Goal: Task Accomplishment & Management: Manage account settings

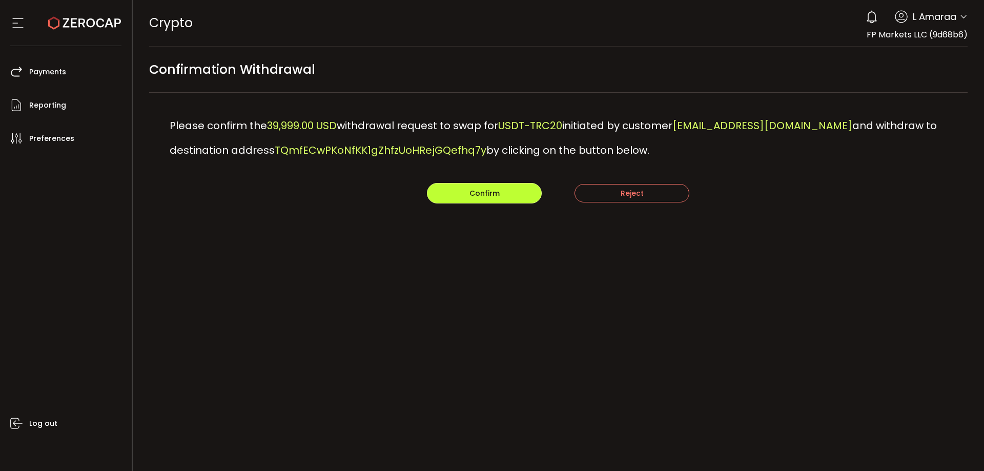
click at [456, 192] on button "Confirm" at bounding box center [484, 193] width 115 height 21
drag, startPoint x: 488, startPoint y: 193, endPoint x: 573, endPoint y: 193, distance: 85.1
click at [488, 193] on span "Confirm" at bounding box center [484, 193] width 30 height 10
